Goal: Communication & Community: Answer question/provide support

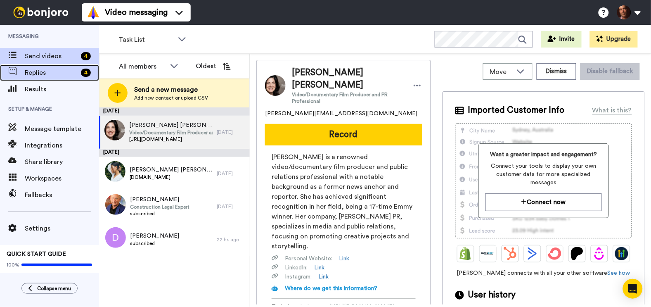
click at [61, 74] on span "Replies" at bounding box center [51, 73] width 53 height 10
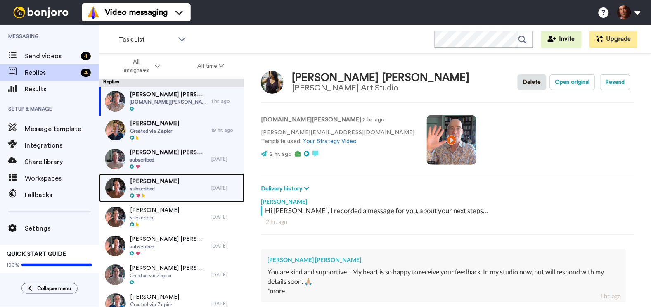
click at [168, 184] on span "Masami Teraoka" at bounding box center [154, 181] width 49 height 8
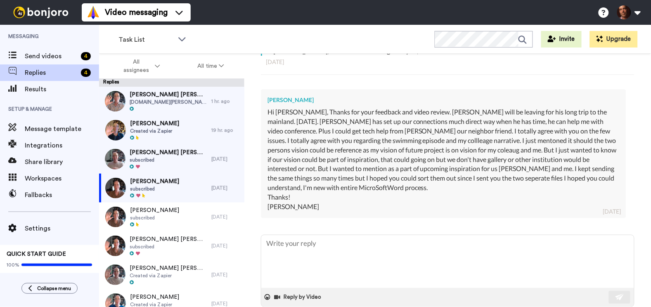
scroll to position [175, 0]
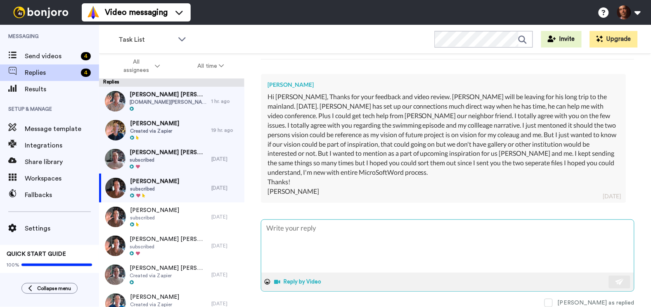
click at [289, 279] on button "Reply by Video" at bounding box center [299, 281] width 50 height 12
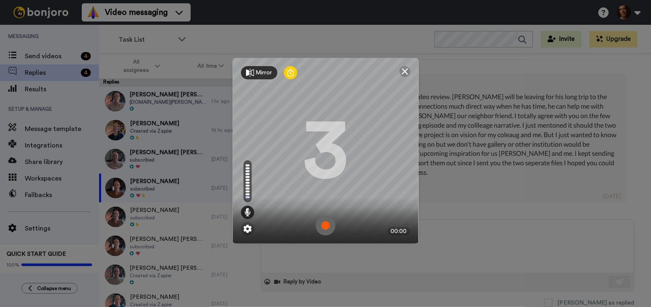
click at [324, 225] on img at bounding box center [326, 225] width 20 height 20
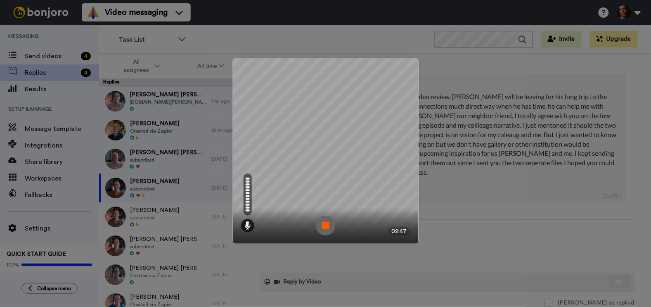
click at [324, 225] on img at bounding box center [326, 225] width 20 height 20
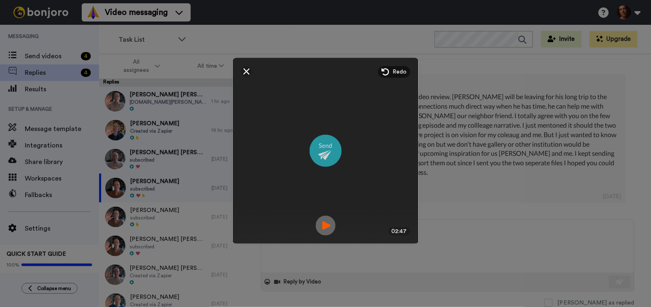
click at [324, 148] on img at bounding box center [326, 151] width 32 height 32
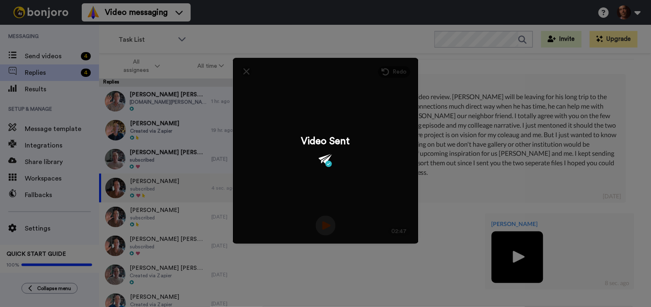
click at [504, 252] on div "Mirror Redo 3 02:47 Video Sent" at bounding box center [325, 153] width 651 height 307
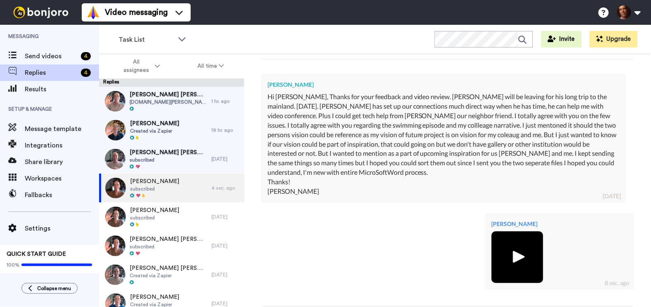
scroll to position [262, 0]
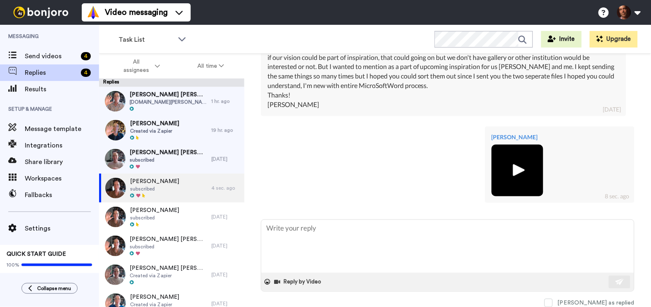
click at [515, 166] on img at bounding box center [517, 170] width 23 height 23
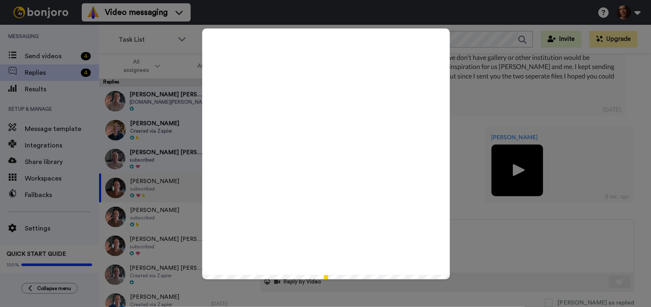
click at [319, 158] on icon at bounding box center [326, 154] width 22 height 22
click at [241, 54] on video at bounding box center [326, 152] width 248 height 248
click at [481, 106] on div "Play/Pause" at bounding box center [325, 153] width 651 height 307
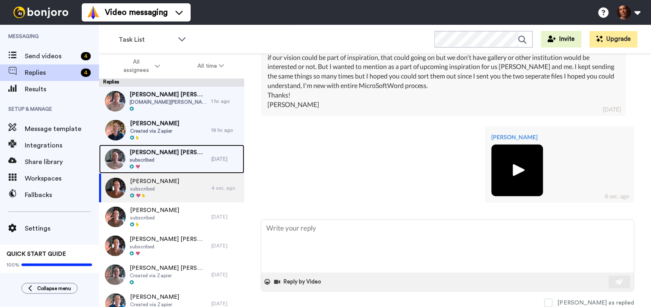
click at [175, 158] on span "subscribed" at bounding box center [169, 159] width 78 height 7
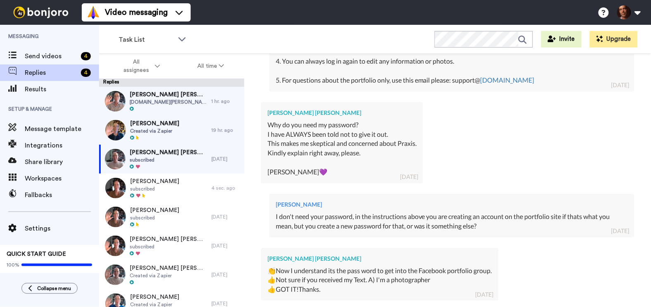
scroll to position [532, 0]
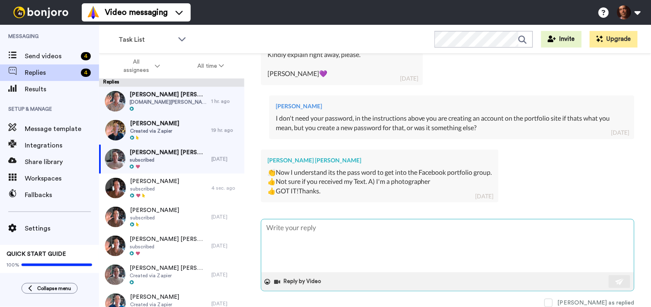
click at [541, 237] on textarea at bounding box center [447, 245] width 373 height 53
type textarea "x"
type textarea "Y"
type textarea "x"
type textarea "Ye"
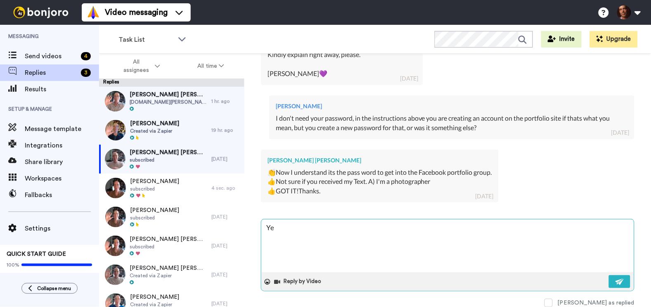
type textarea "x"
type textarea "Yes"
type textarea "x"
type textarea "Yes,"
type textarea "x"
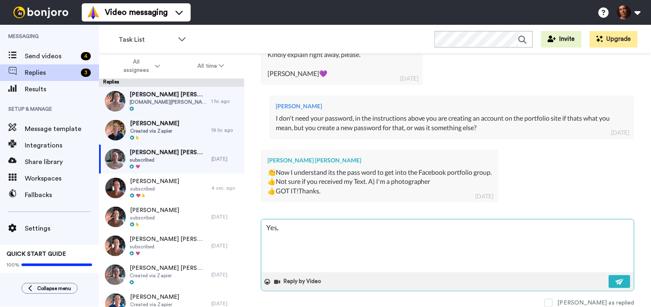
type textarea "Yes,"
type textarea "x"
type textarea "Yes, g"
type textarea "x"
type textarea "Yes, gl"
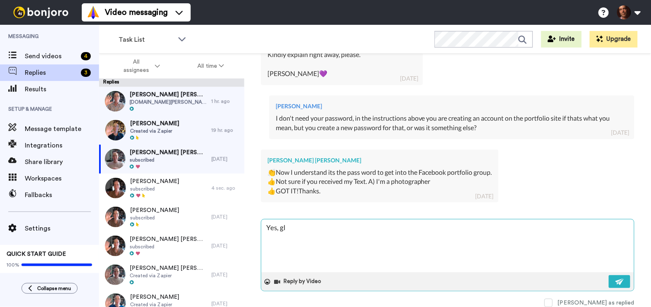
type textarea "x"
type textarea "Yes, gla"
type textarea "x"
type textarea "Yes, glad"
type textarea "x"
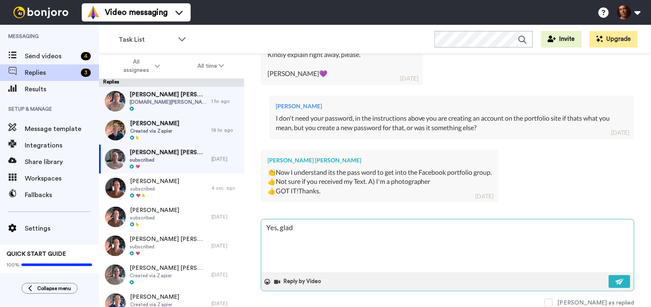
type textarea "Yes, glad"
type textarea "x"
type textarea "Yes, glad t"
type textarea "x"
type textarea "Yes, glad to"
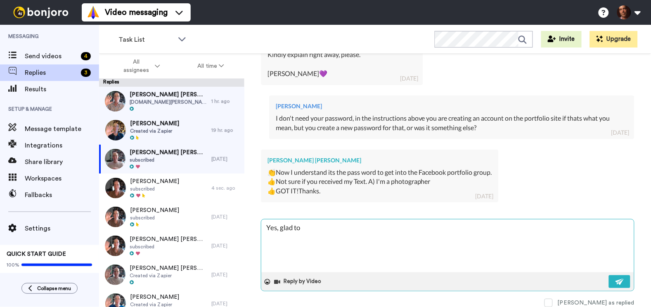
type textarea "x"
type textarea "Yes, glad to"
type textarea "x"
type textarea "Yes, glad to h"
type textarea "x"
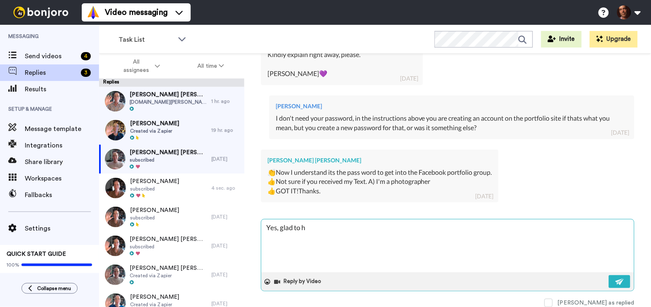
type textarea "Yes, glad to he"
type textarea "x"
type textarea "Yes, glad to hea"
type textarea "x"
type textarea "Yes, glad to hear"
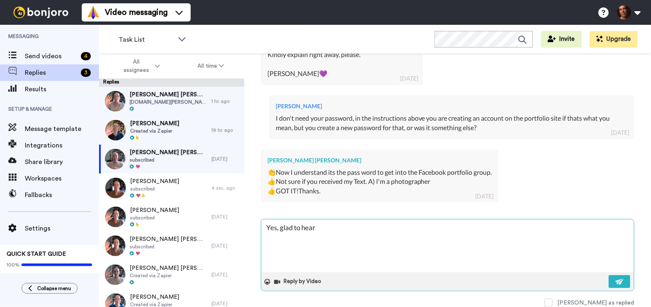
type textarea "x"
type textarea "Yes, glad to hear!"
click at [617, 282] on img at bounding box center [619, 281] width 9 height 7
type textarea "x"
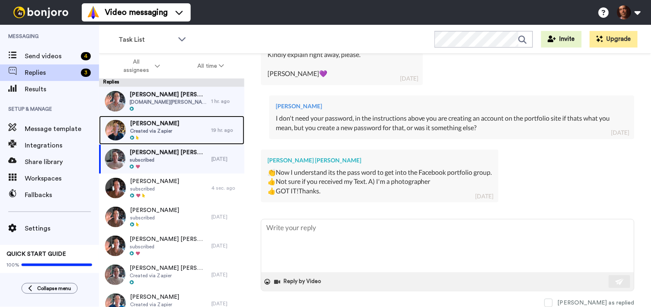
click at [191, 136] on div "Idelle Steinberg Created via Zapier" at bounding box center [155, 130] width 112 height 29
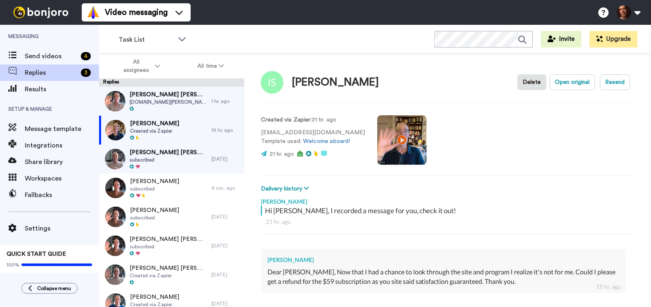
scroll to position [90, 0]
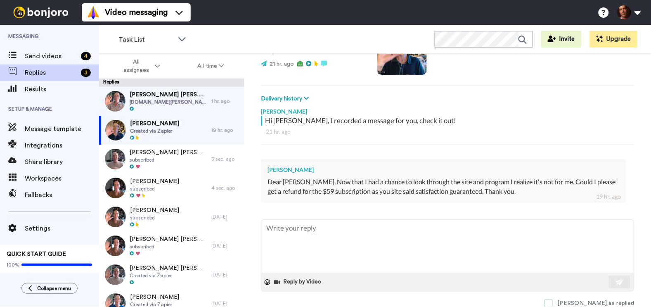
click at [553, 302] on span at bounding box center [548, 303] width 8 height 8
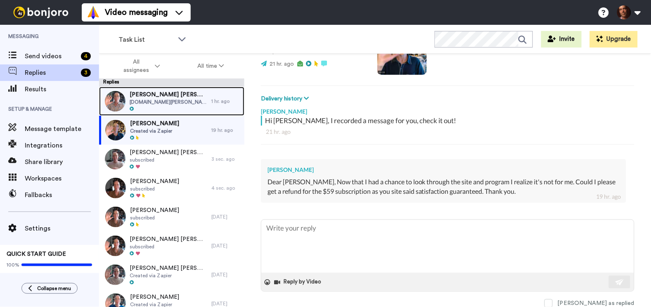
click at [198, 101] on span "[DOMAIN_NAME][PERSON_NAME]" at bounding box center [169, 102] width 78 height 7
type textarea "x"
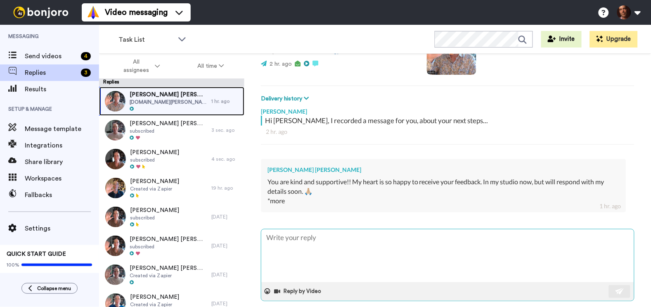
scroll to position [100, 0]
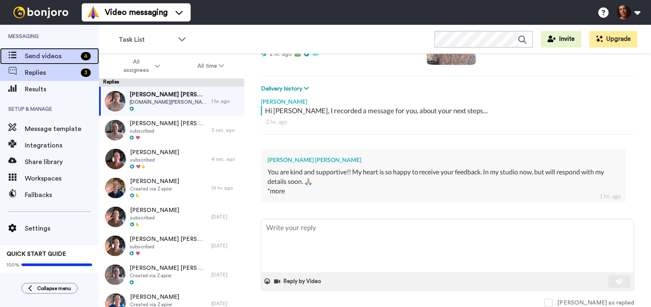
click at [64, 56] on span "Send videos" at bounding box center [51, 56] width 53 height 10
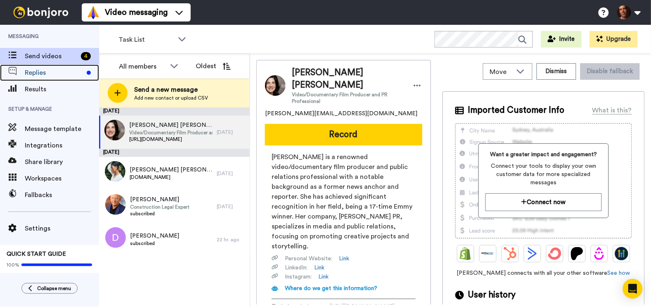
click at [68, 69] on span "Replies" at bounding box center [54, 73] width 59 height 10
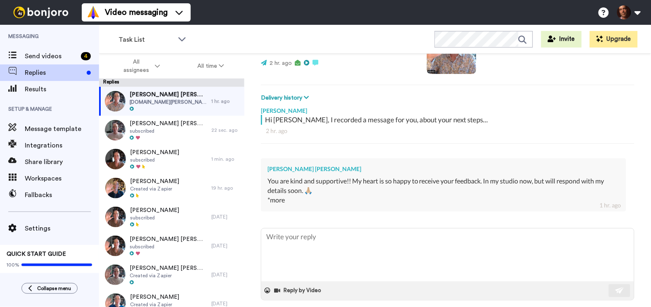
scroll to position [100, 0]
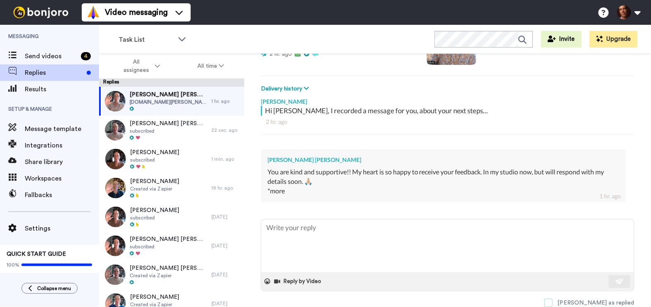
click at [553, 302] on span at bounding box center [548, 302] width 8 height 8
type textarea "x"
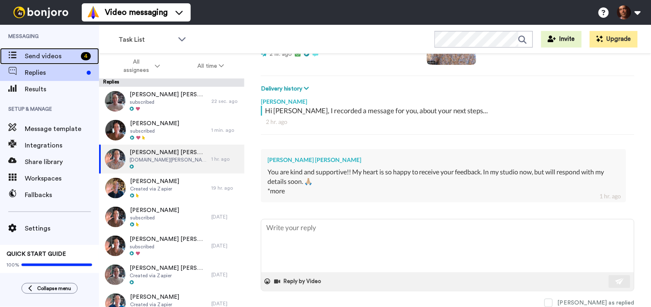
click at [52, 54] on span "Send videos" at bounding box center [51, 56] width 53 height 10
